Goal: Communication & Community: Answer question/provide support

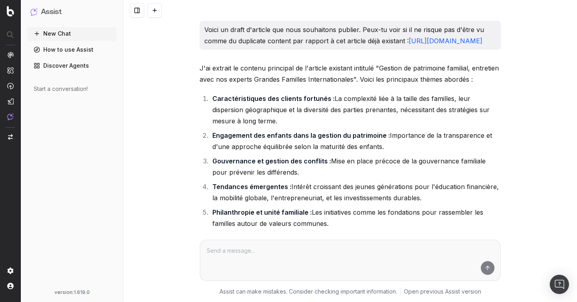
drag, startPoint x: 205, startPoint y: 28, endPoint x: 420, endPoint y: 39, distance: 214.5
click at [421, 39] on p "Voici un draft d'article que nous souhaitons publier. Peux-tu voir si il ne ris…" at bounding box center [350, 35] width 292 height 22
copy p "Voici un draft d'article que nous souhaitons publier. Peux-tu voir si il ne ris…"
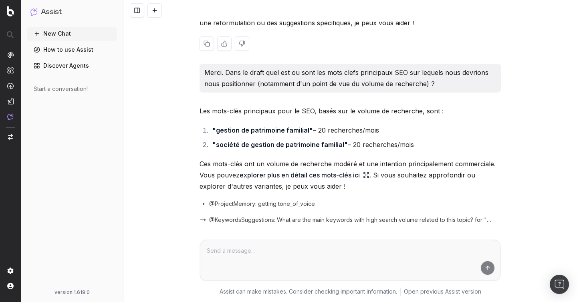
scroll to position [2215, 0]
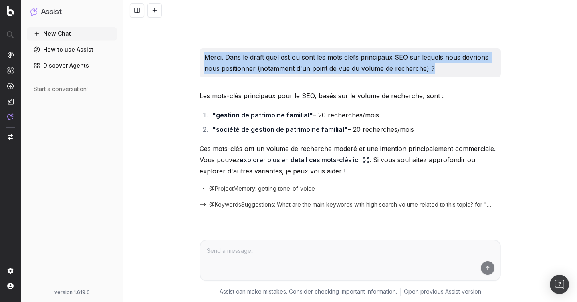
drag, startPoint x: 202, startPoint y: 66, endPoint x: 465, endPoint y: 76, distance: 262.9
click at [465, 76] on div "Merci. Dans le draft quel est ou sont les mots clefs principaux SEO sur lequels…" at bounding box center [349, 62] width 301 height 29
copy p "Merci. Dans le draft quel est ou sont les mots clefs principaux SEO sur lequels…"
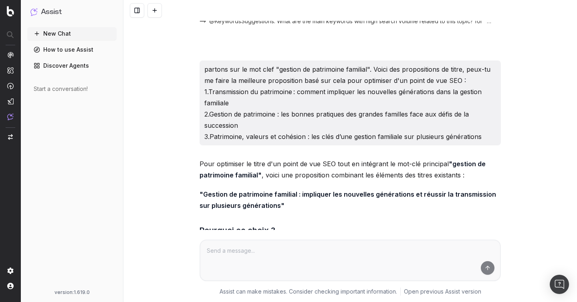
scroll to position [2390, 0]
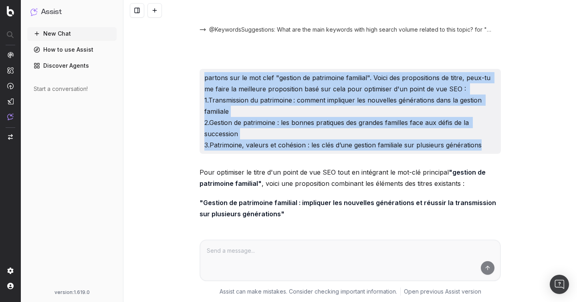
drag, startPoint x: 202, startPoint y: 85, endPoint x: 486, endPoint y: 154, distance: 292.2
click at [486, 154] on div "partons sur le mot clef "gestion de patrimoine familial". Voici des proposition…" at bounding box center [349, 111] width 301 height 85
copy p "partons sur le mot clef "gestion de patrimoine familial". Voici des proposition…"
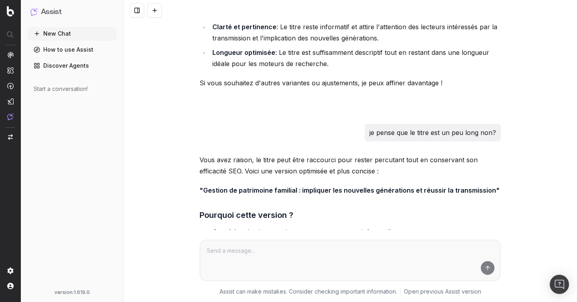
scroll to position [2650, 0]
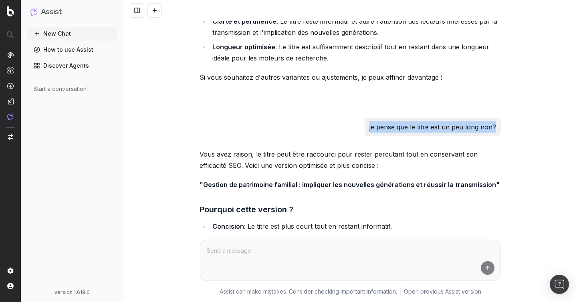
drag, startPoint x: 363, startPoint y: 141, endPoint x: 530, endPoint y: 134, distance: 167.1
click at [530, 134] on div "Voici un draft d'article que nous souhaitons publier. Peux-tu voir si il ne ris…" at bounding box center [349, 151] width 453 height 302
copy p "je pense que le titre est un peu long non?"
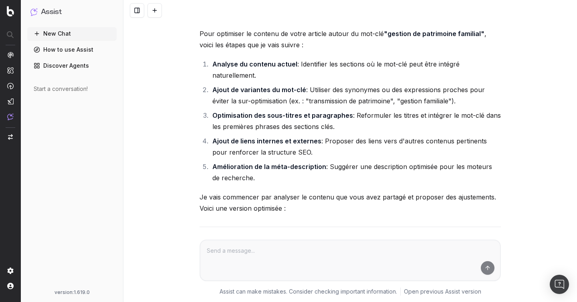
scroll to position [2986, 0]
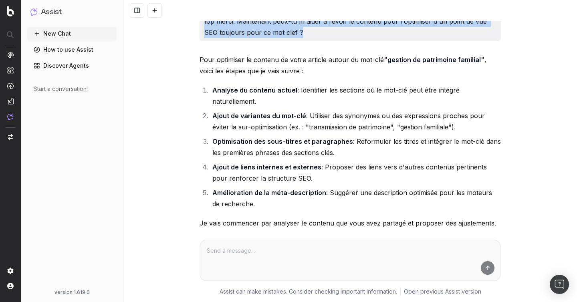
drag, startPoint x: 203, startPoint y: 32, endPoint x: 319, endPoint y: 48, distance: 117.3
click at [319, 41] on div "top merci. Maintenant peux-tu m'aider à revoir le contenu pour l'optimiser d'un…" at bounding box center [349, 26] width 301 height 29
copy p "top merci. Maintenant peux-tu m'aider à revoir le contenu pour l'optimiser d'un…"
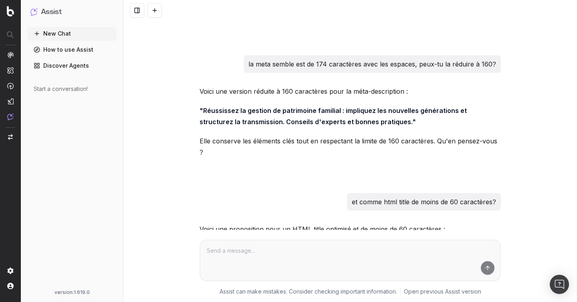
scroll to position [4259, 0]
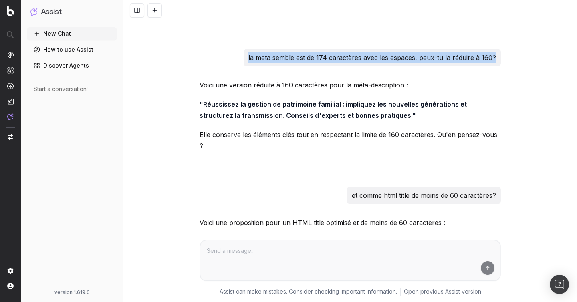
drag, startPoint x: 233, startPoint y: 54, endPoint x: 245, endPoint y: 48, distance: 13.8
click at [245, 49] on div "la meta semble est de 174 caractères avec les espaces, peux-tu la réduire à 160?" at bounding box center [349, 58] width 301 height 18
copy p "la meta semble est de 174 caractères avec les espaces, peux-tu la réduire à 160?"
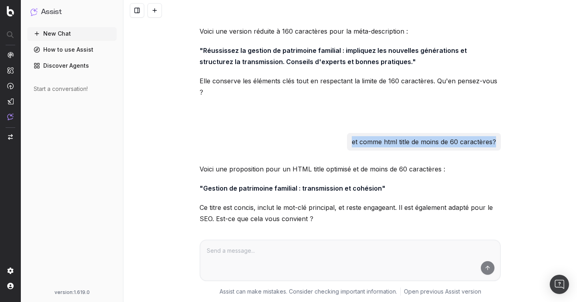
drag, startPoint x: 337, startPoint y: 121, endPoint x: 509, endPoint y: 121, distance: 171.4
click at [509, 121] on div "Voici un draft d'article que nous souhaitons publier. Peux-tu voir si il ne ris…" at bounding box center [349, 151] width 453 height 302
copy p "et comme html title de moins de 60 caractères?"
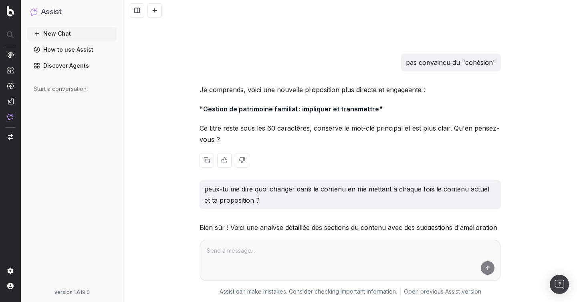
scroll to position [4526, 0]
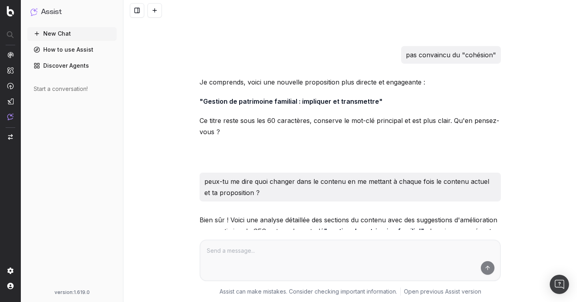
drag, startPoint x: 379, startPoint y: 34, endPoint x: 540, endPoint y: 34, distance: 161.4
click at [540, 34] on div "Voici un draft d'article que nous souhaitons publier. Peux-tu voir si il ne ris…" at bounding box center [349, 151] width 453 height 302
copy p "pas convaincu du "cohésion""
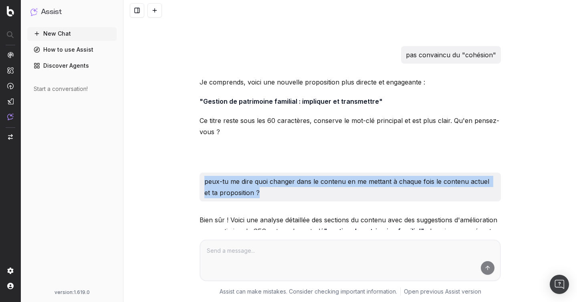
drag, startPoint x: 199, startPoint y: 160, endPoint x: 283, endPoint y: 176, distance: 85.6
click at [283, 176] on div "Voici un draft d'article que nous souhaitons publier. Peux-tu voir si il ne ris…" at bounding box center [350, 190] width 308 height 9391
copy p "peux-tu me dire quoi changer dans le contenu en me mettant à chaque fois le con…"
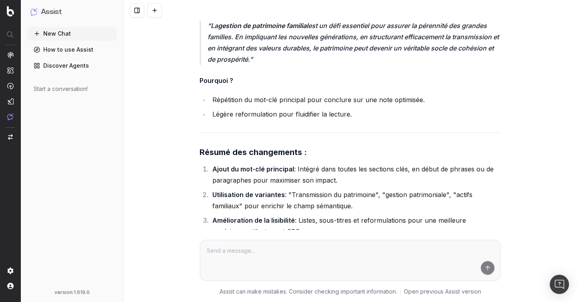
scroll to position [6147, 0]
